Goal: Task Accomplishment & Management: Manage account settings

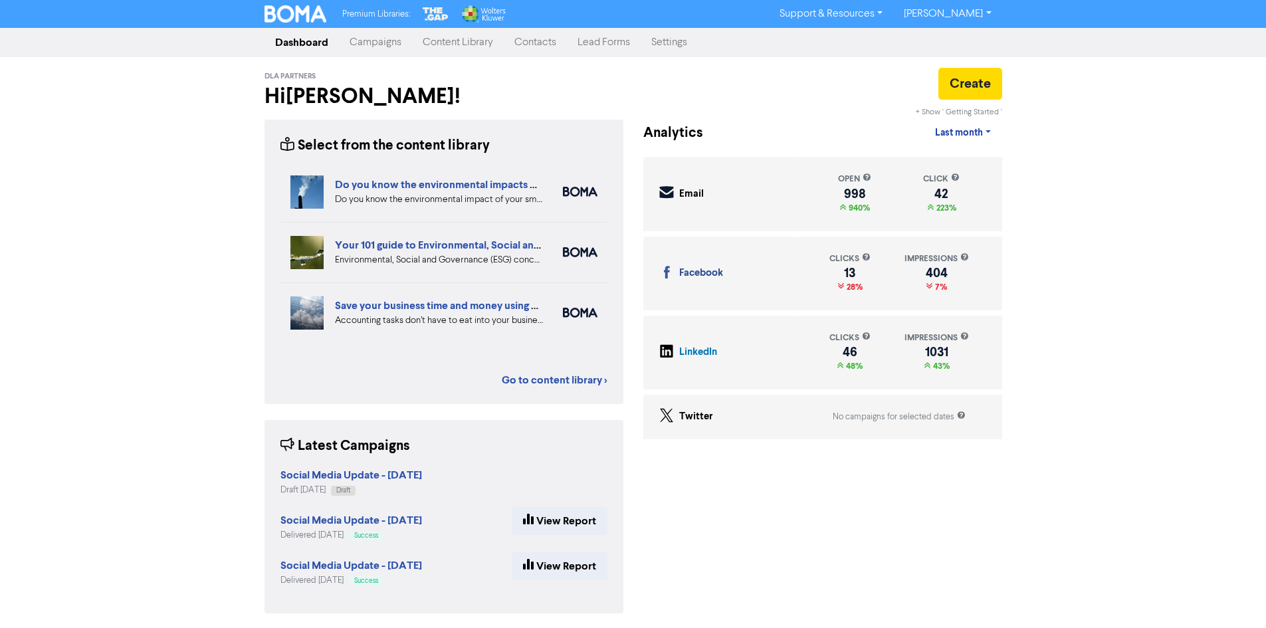
click at [386, 45] on link "Campaigns" at bounding box center [375, 42] width 73 height 27
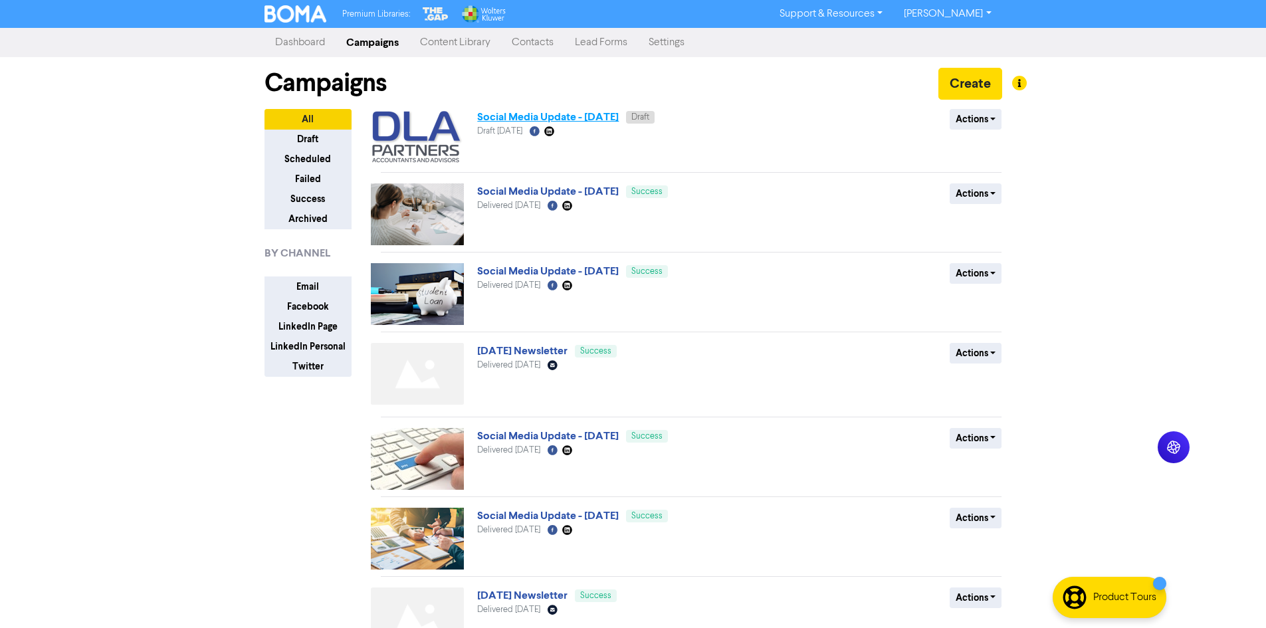
click at [498, 114] on link "Social Media Update - [DATE]" at bounding box center [548, 116] width 142 height 13
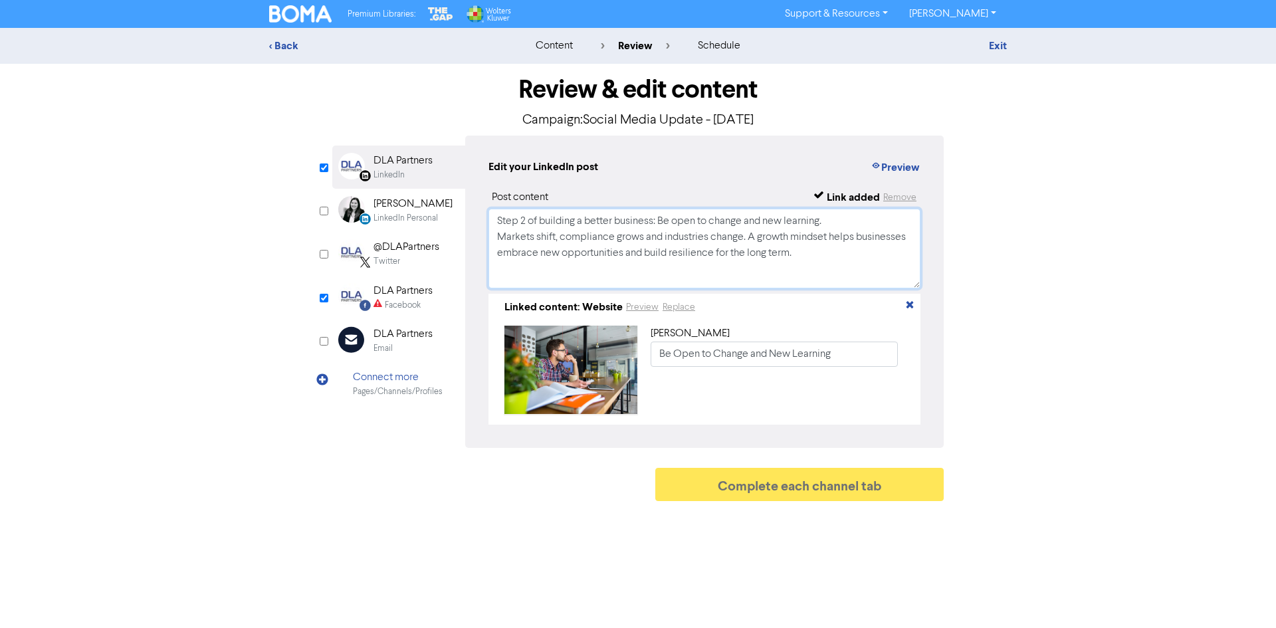
click at [616, 231] on textarea "Step 2 of building a better business: Be open to change and new learning. Marke…" at bounding box center [705, 249] width 432 height 80
click at [801, 259] on textarea "Step 2 of building a better business: Be open to change and new learning. Marke…" at bounding box center [705, 249] width 432 height 80
click at [614, 258] on textarea "Step 2 of building a better business: Be open to change and new learning. Marke…" at bounding box center [705, 249] width 432 height 80
click at [522, 251] on textarea "Step 2 of building a better business: Be open to change and new learning. Marke…" at bounding box center [705, 249] width 432 height 80
click at [598, 237] on textarea "Step 2 of building a better business: Be open to change and new learning. Marke…" at bounding box center [705, 249] width 432 height 80
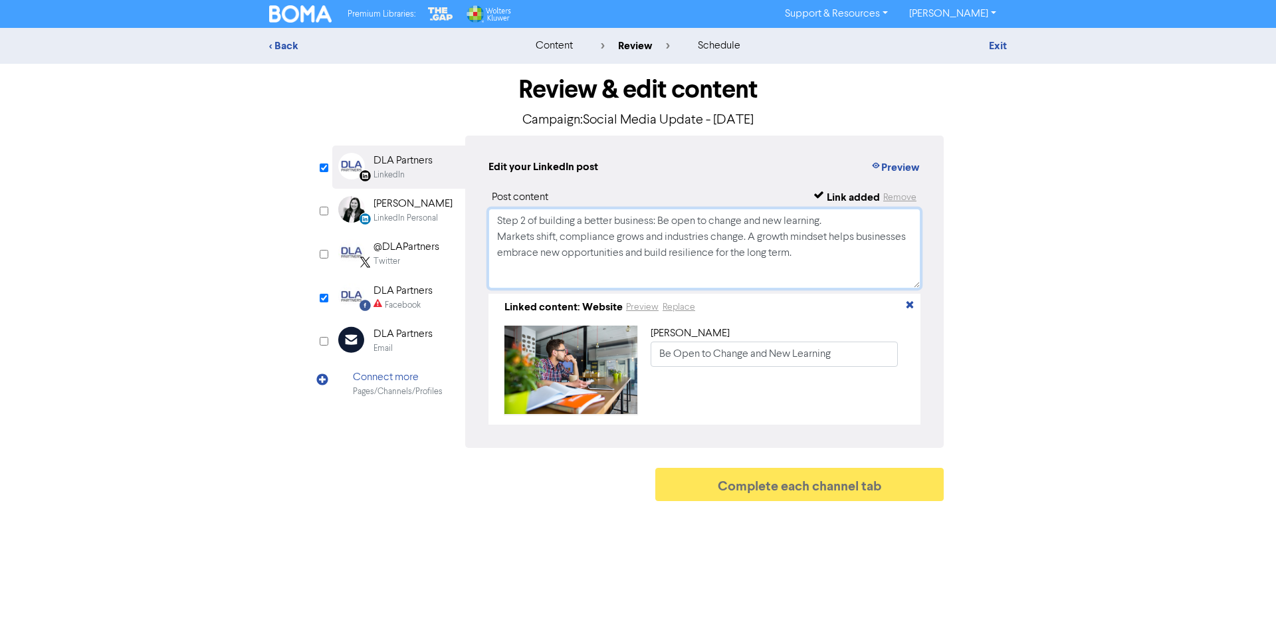
click at [735, 239] on textarea "Step 2 of building a better business: Be open to change and new learning. Marke…" at bounding box center [705, 249] width 432 height 80
click at [798, 255] on textarea "Step 2 of building a better business: Be open to change and new learning. Marke…" at bounding box center [705, 249] width 432 height 80
click at [571, 257] on textarea "Step 2 of building a better business: Be open to change and new learning. Marke…" at bounding box center [705, 249] width 432 height 80
click at [896, 168] on button "Preview" at bounding box center [895, 167] width 51 height 17
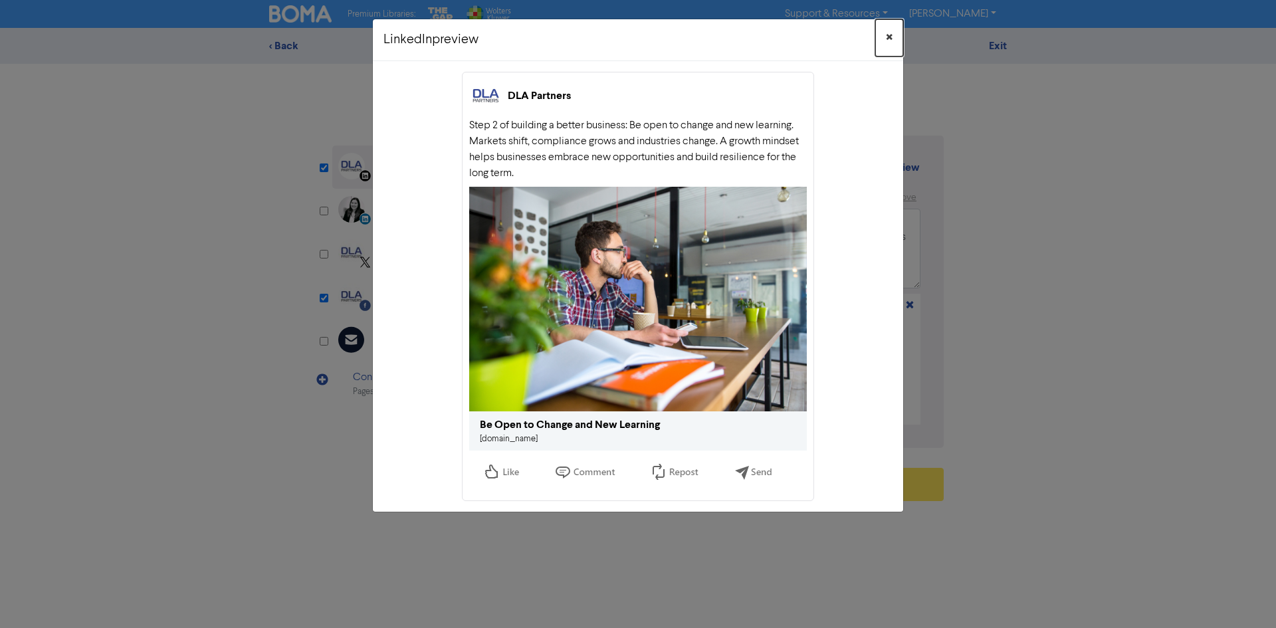
click at [889, 38] on span "×" at bounding box center [889, 38] width 7 height 20
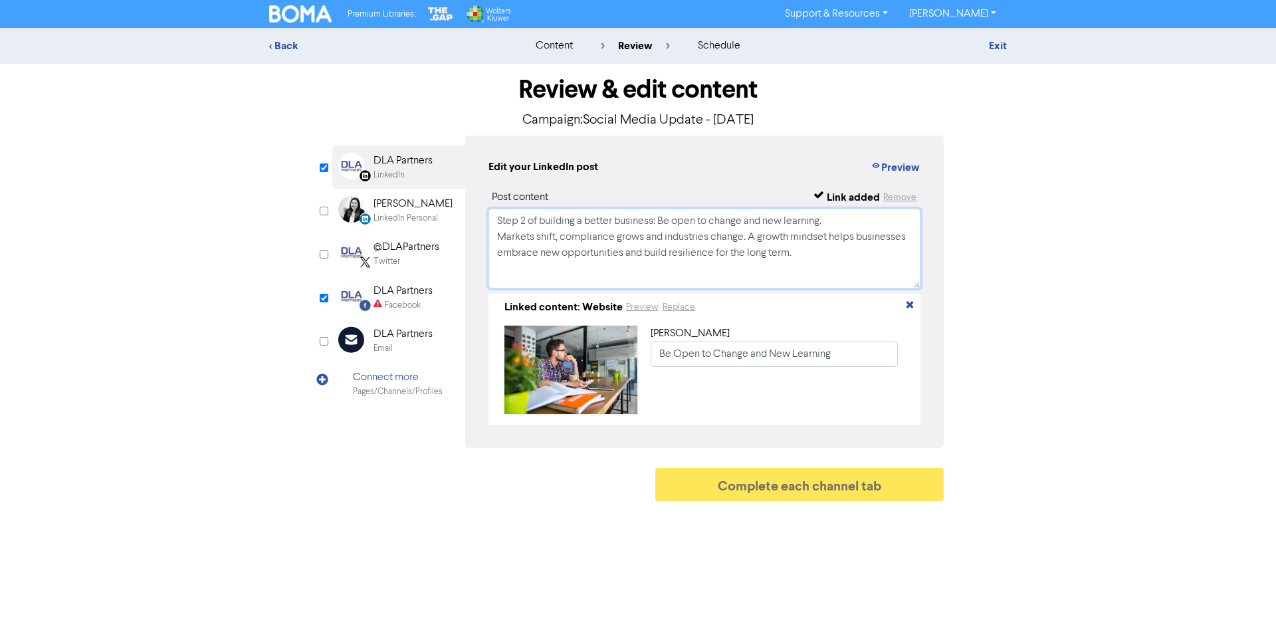
drag, startPoint x: 813, startPoint y: 261, endPoint x: 803, endPoint y: 255, distance: 11.6
click at [808, 259] on textarea "Step 2 of building a better business: Be open to change and new learning. Marke…" at bounding box center [705, 249] width 432 height 80
drag, startPoint x: 802, startPoint y: 255, endPoint x: 484, endPoint y: 222, distance: 320.1
click at [484, 222] on div "Edit your LinkedIn post Preview Post content Link added Remove Step 2 of buildi…" at bounding box center [704, 292] width 479 height 312
click at [409, 295] on div "DLA Partners" at bounding box center [403, 291] width 59 height 16
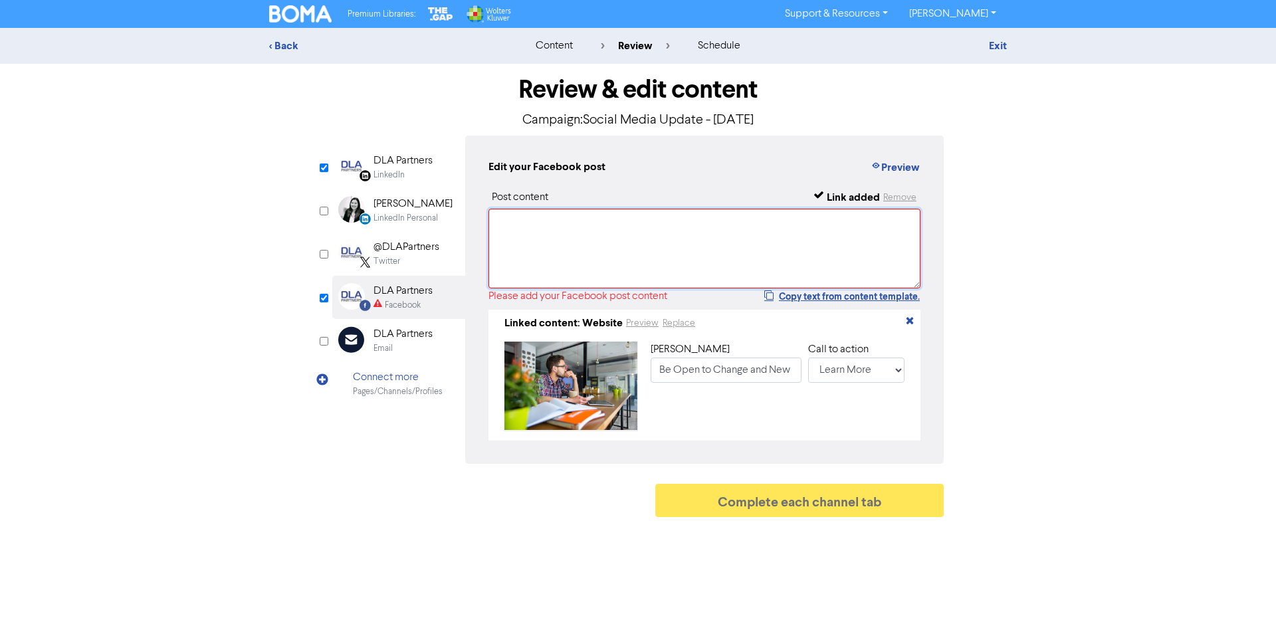
click at [600, 254] on textarea at bounding box center [705, 249] width 432 height 80
paste textarea "Step 2 of building a better business: Be open to change and new learning. Marke…"
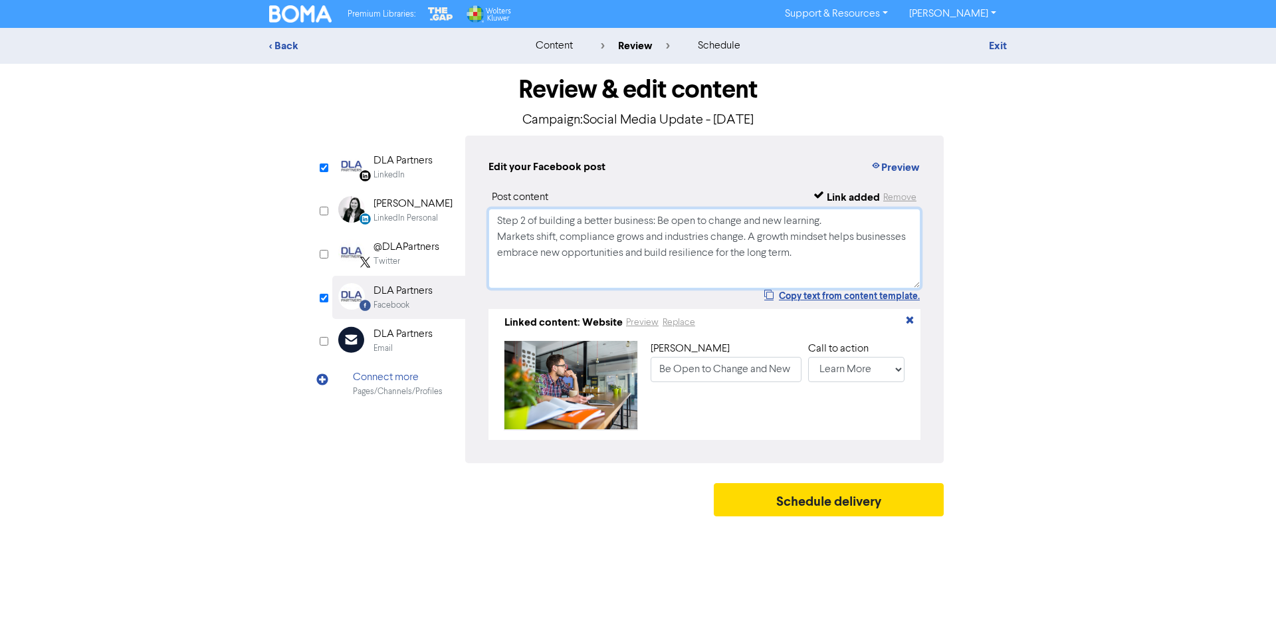
type textarea "Step 2 of building a better business: Be open to change and new learning. Marke…"
click at [1023, 253] on div "< Back content review schedule Exit Review & edit content Campaign: Social Medi…" at bounding box center [638, 275] width 1276 height 495
click at [915, 164] on button "Preview" at bounding box center [895, 167] width 51 height 17
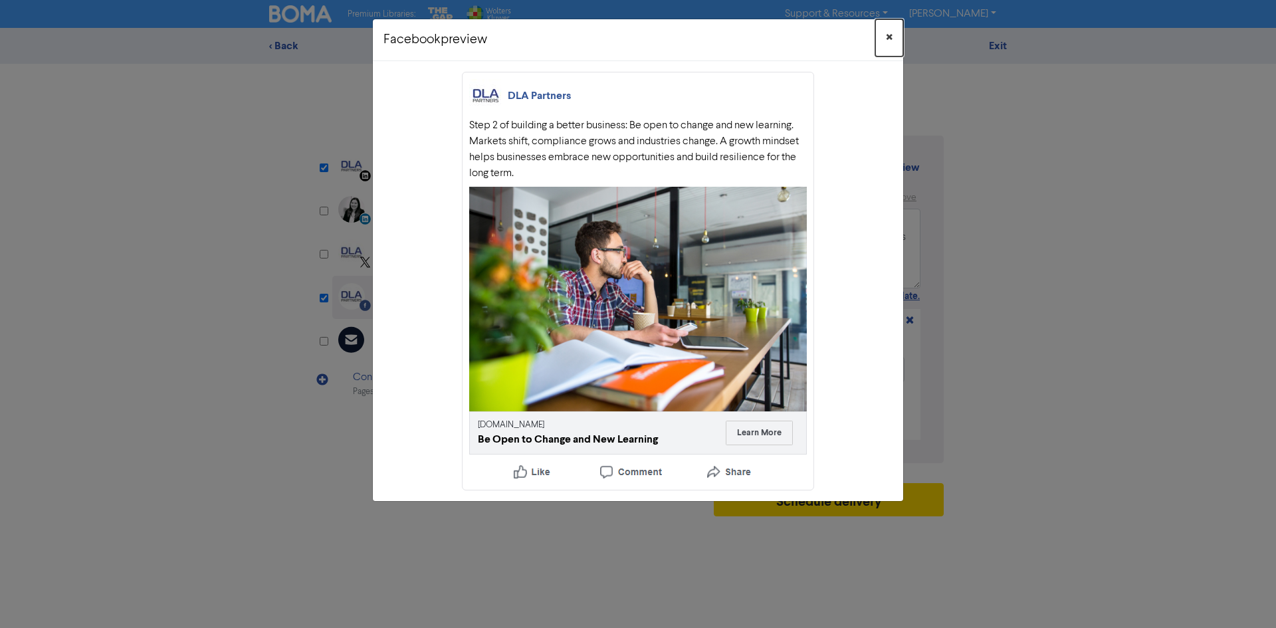
click at [889, 39] on span "×" at bounding box center [889, 38] width 7 height 20
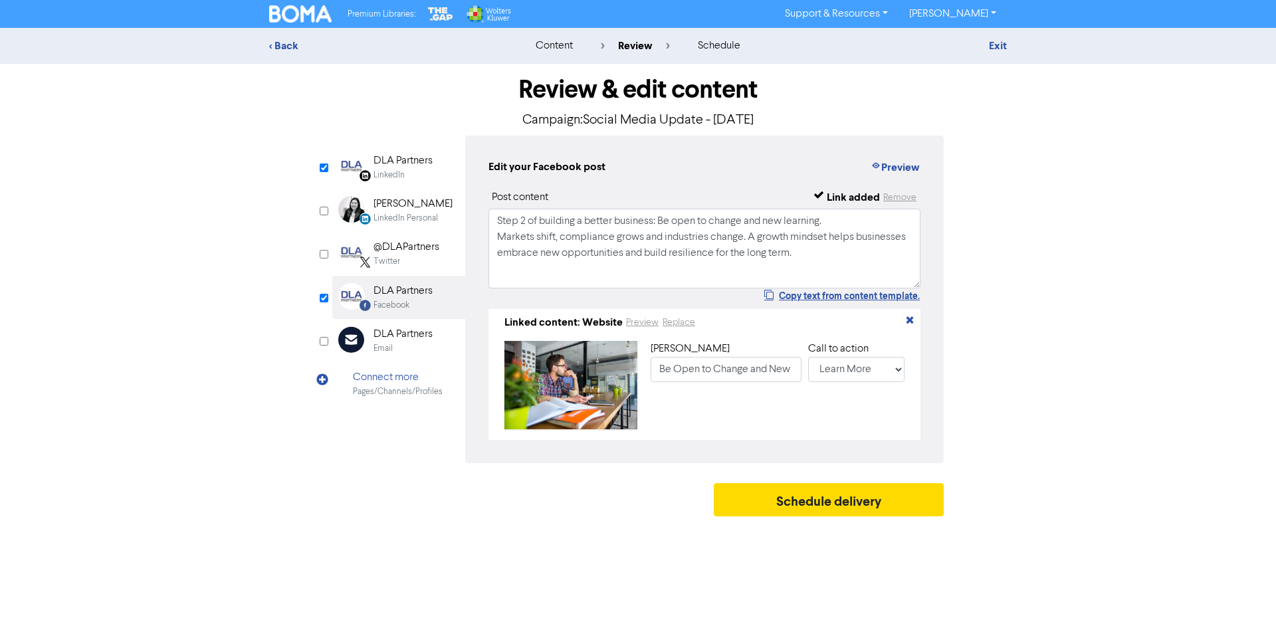
click at [394, 175] on div "LinkedIn" at bounding box center [389, 175] width 31 height 13
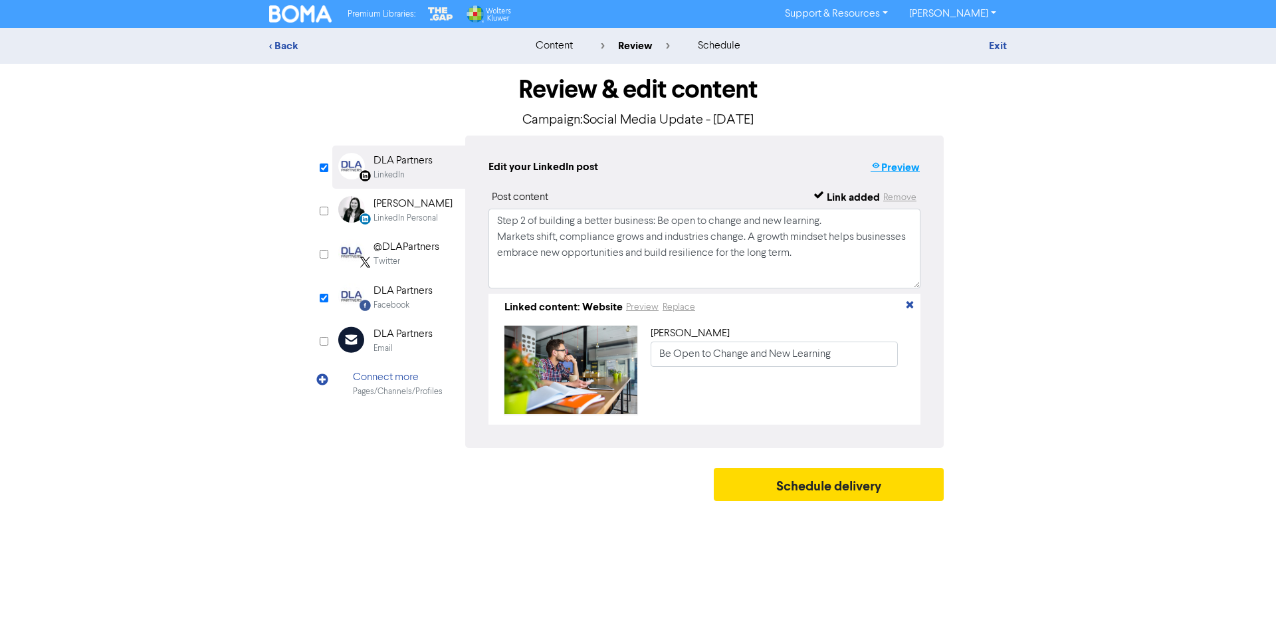
click at [887, 170] on button "Preview" at bounding box center [895, 167] width 51 height 17
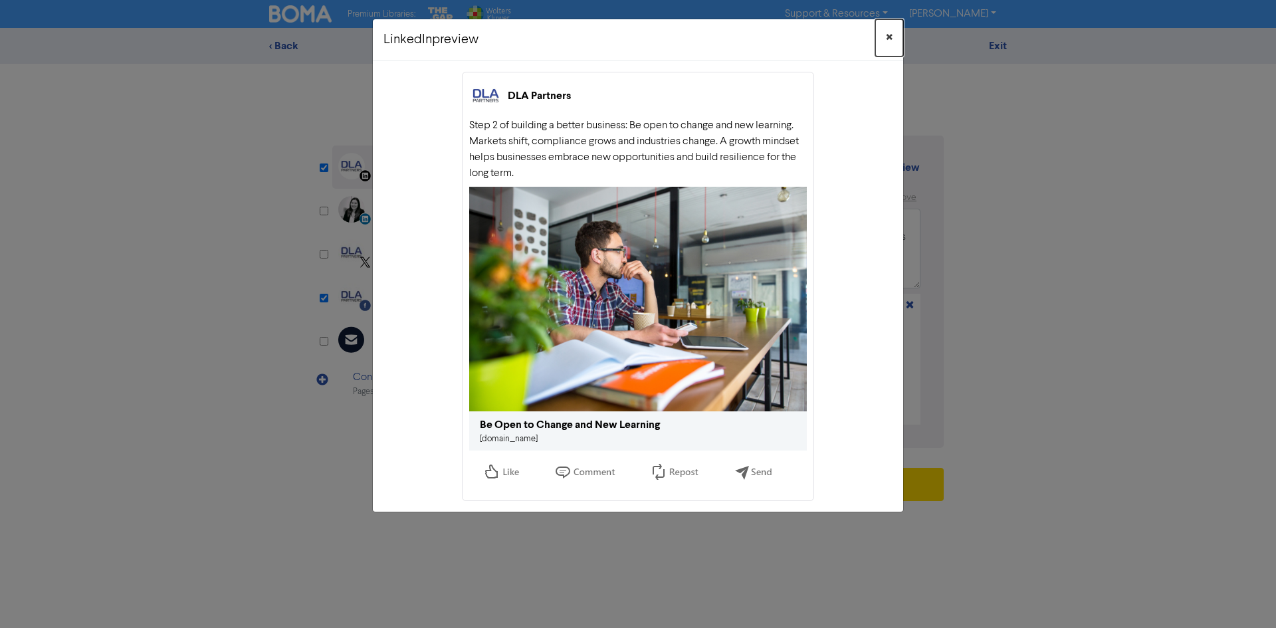
click at [888, 35] on span "×" at bounding box center [889, 38] width 7 height 20
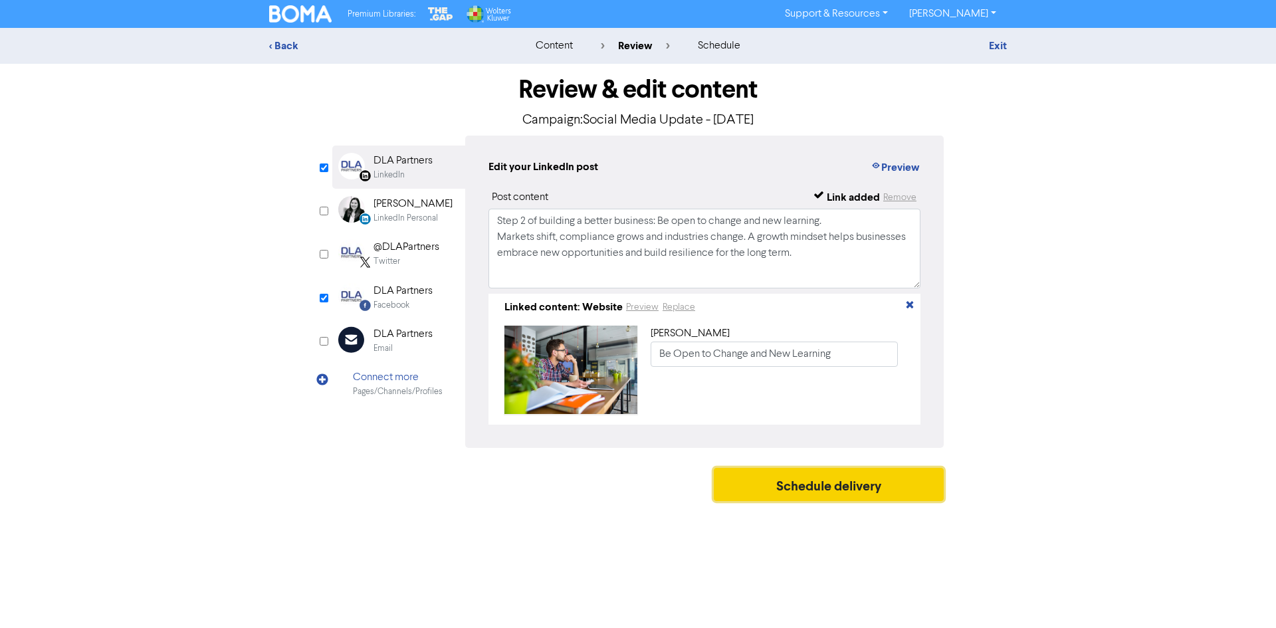
click at [808, 490] on button "Schedule delivery" at bounding box center [829, 484] width 230 height 33
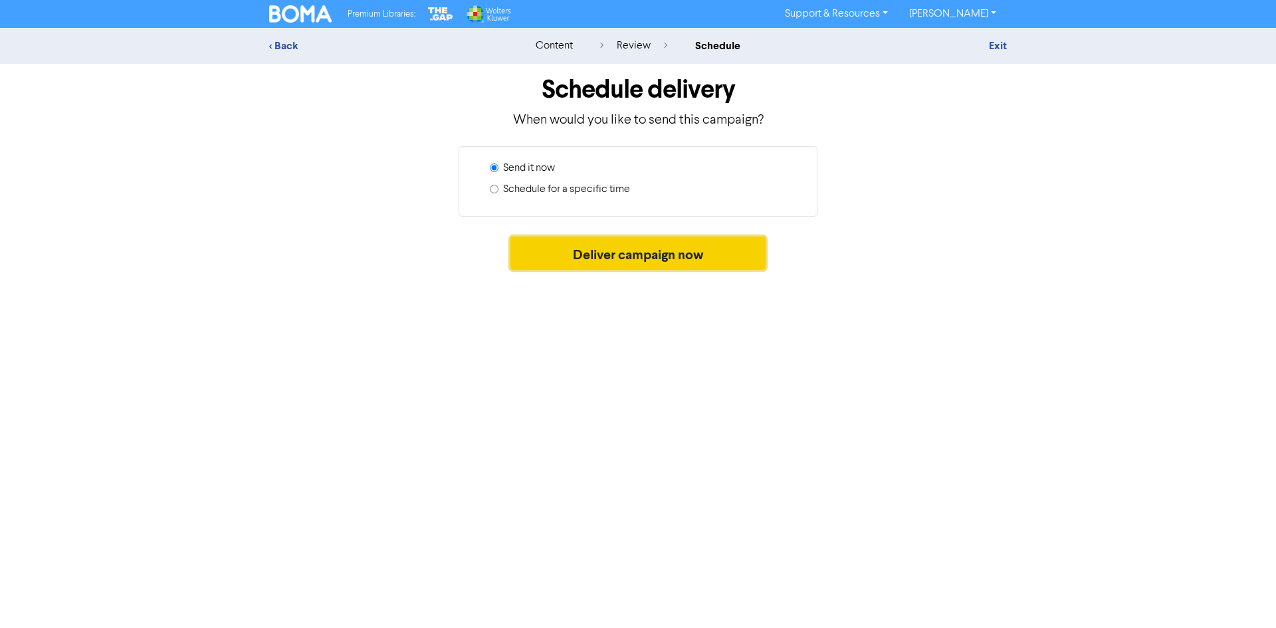
click at [555, 253] on button "Deliver campaign now" at bounding box center [639, 253] width 256 height 33
